Goal: Information Seeking & Learning: Check status

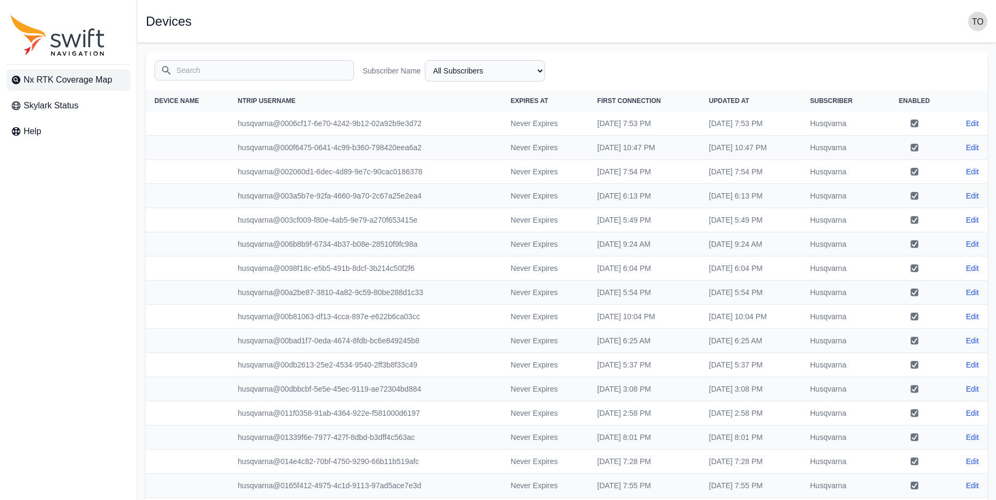
click at [54, 83] on span "Nx RTK Coverage Map" at bounding box center [68, 80] width 89 height 13
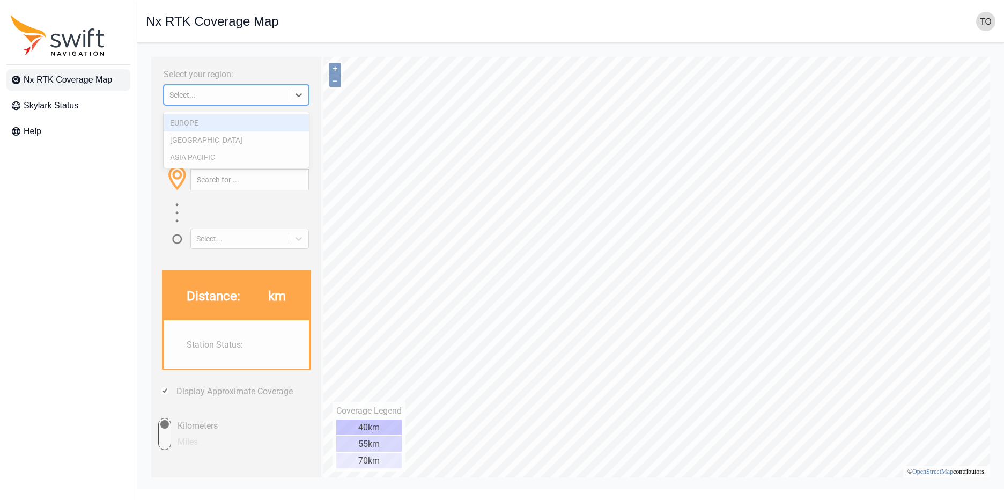
click at [300, 93] on icon at bounding box center [298, 95] width 11 height 11
click at [274, 157] on div "ASIA PACIFIC" at bounding box center [236, 157] width 145 height 17
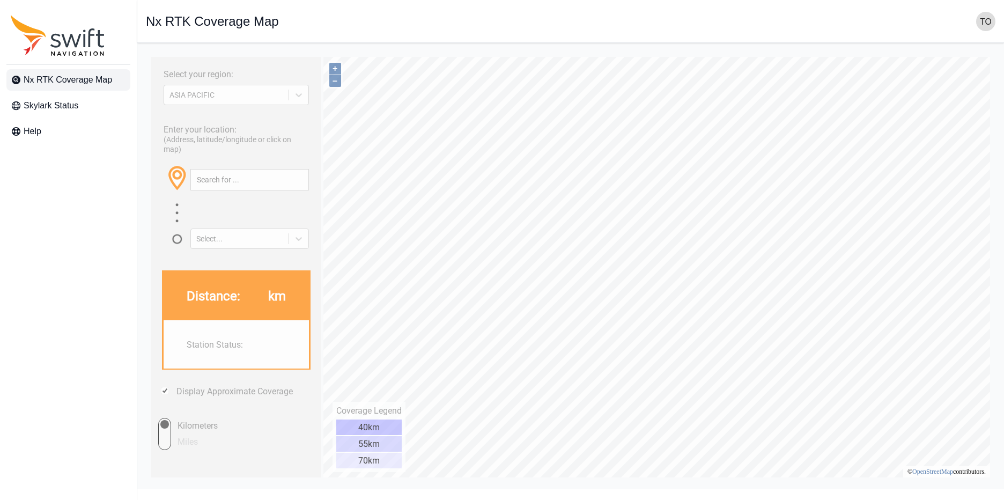
click at [634, 52] on html "Select your region: [GEOGRAPHIC_DATA] PACIFIC Enter your location: (Address, la…" at bounding box center [571, 52] width 850 height 0
type input "35.508°, 138.750°"
drag, startPoint x: 273, startPoint y: 194, endPoint x: -2, endPoint y: 153, distance: 278.3
click at [146, 52] on html "Select your region: [GEOGRAPHIC_DATA] PACIFIC Enter your location: (Address, la…" at bounding box center [571, 52] width 850 height 0
paste input "35.408382, 138.645004"
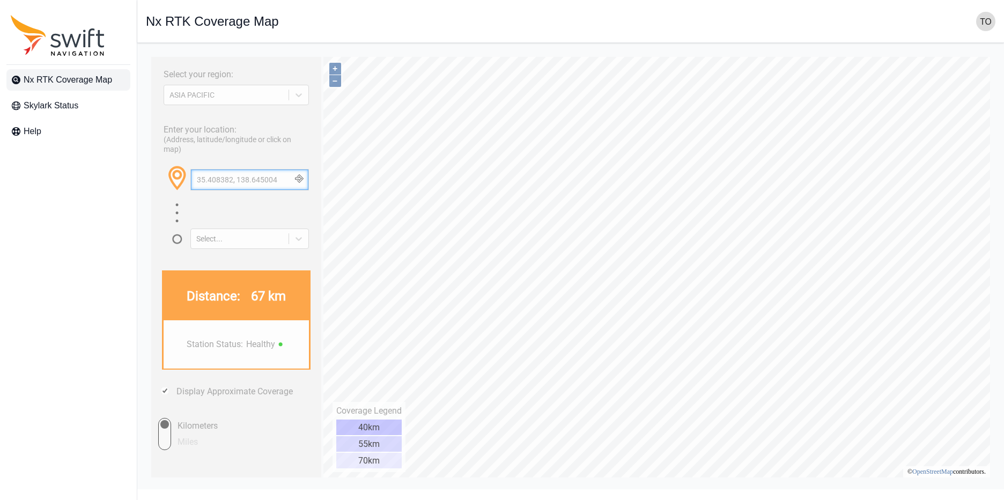
type input "35.408382, 138.645004"
